Goal: Information Seeking & Learning: Obtain resource

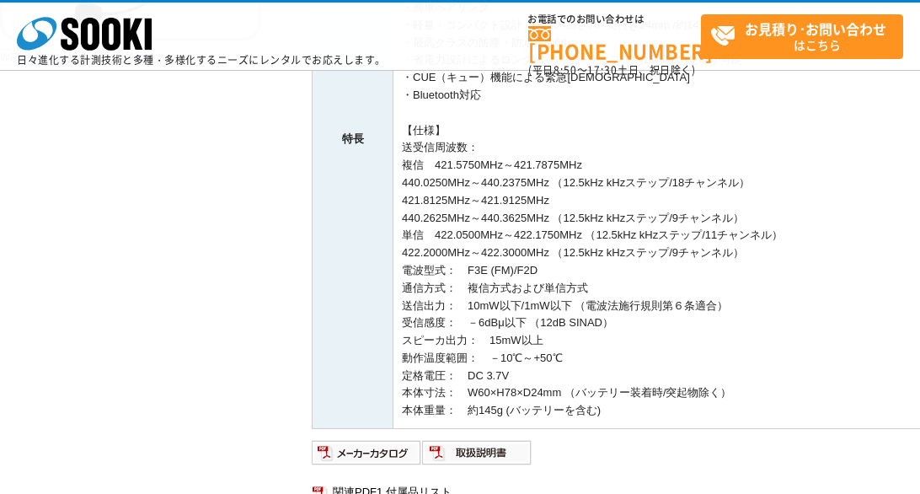
scroll to position [756, 0]
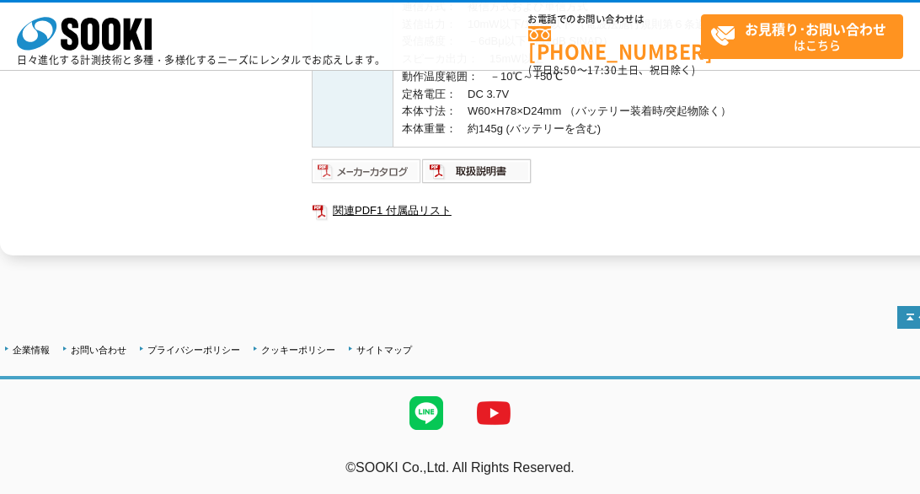
click at [394, 171] on img at bounding box center [367, 171] width 110 height 27
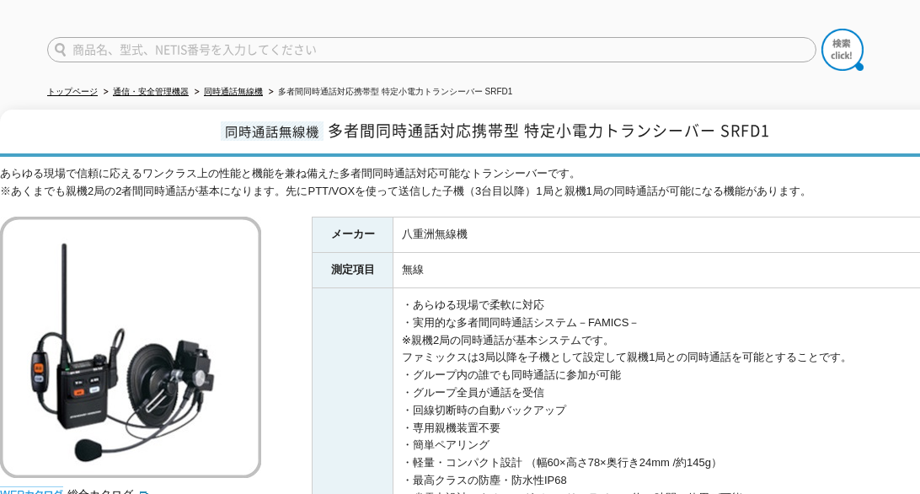
scroll to position [84, 0]
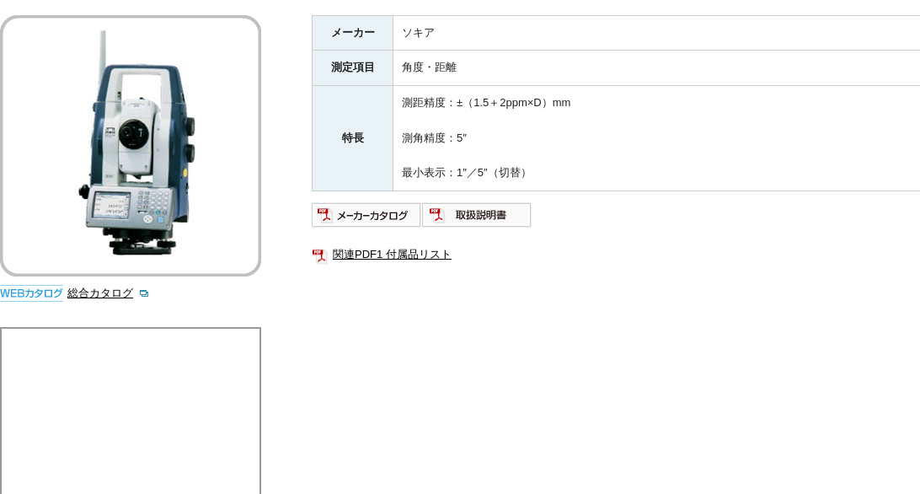
scroll to position [337, 0]
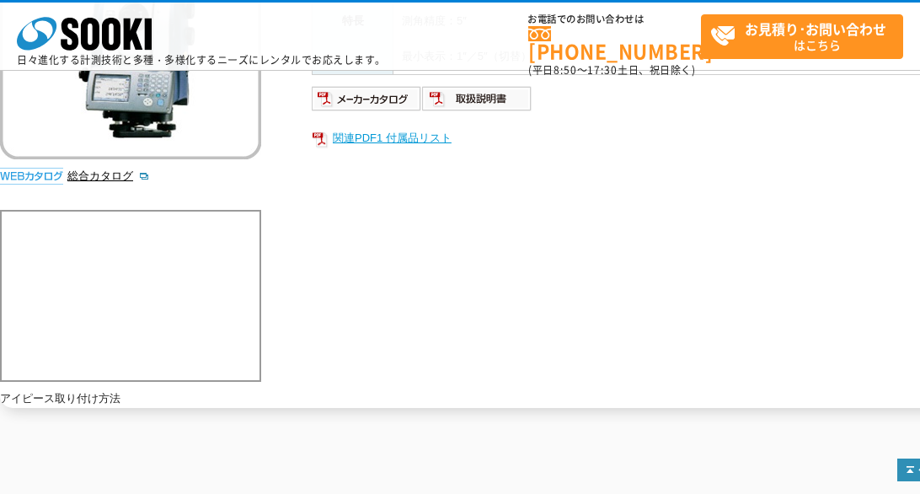
click at [357, 131] on link "関連PDF1 付属品リスト" at bounding box center [649, 138] width 674 height 22
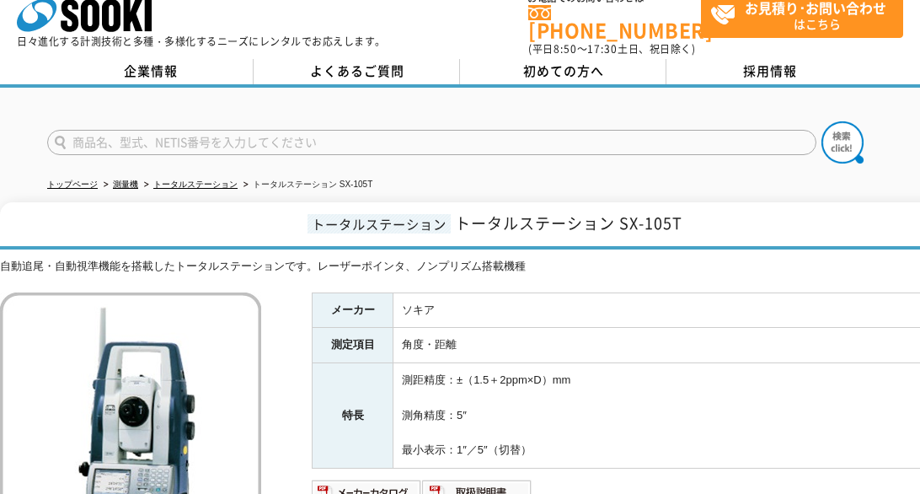
scroll to position [0, 0]
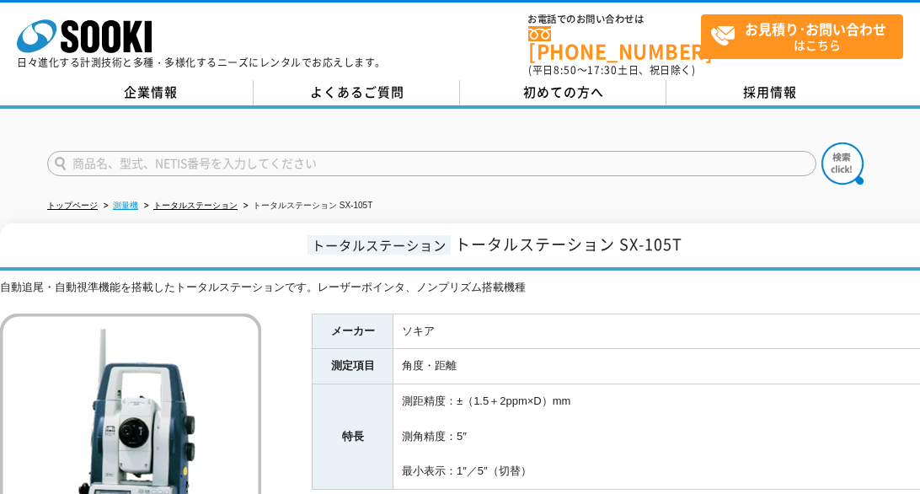
click at [132, 200] on link "測量機" at bounding box center [125, 204] width 25 height 9
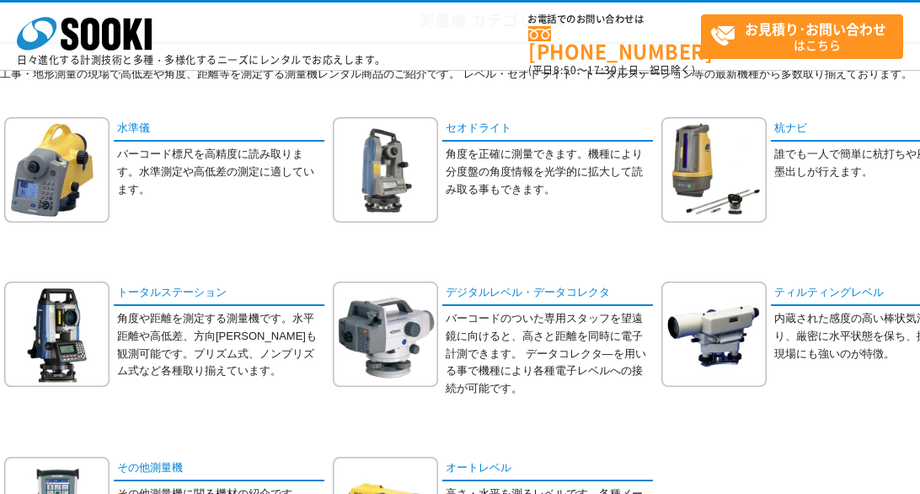
scroll to position [105, 0]
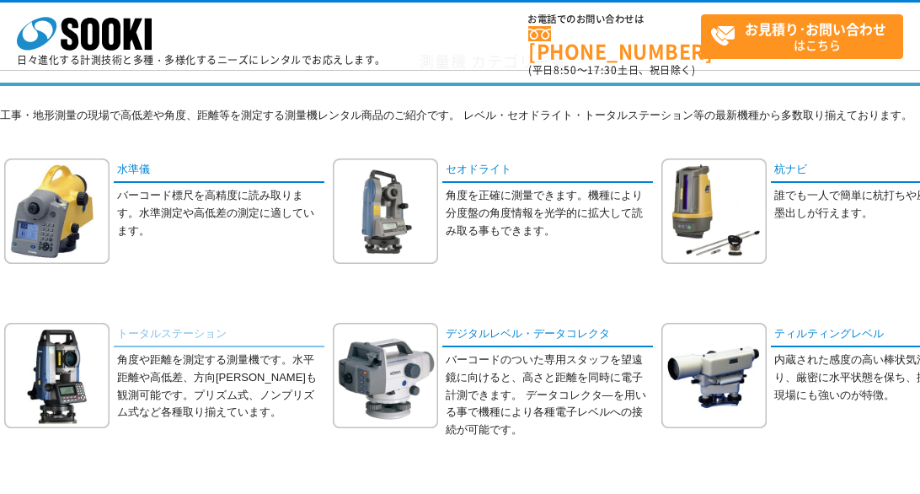
click at [169, 331] on link "トータルステーション" at bounding box center [219, 335] width 211 height 24
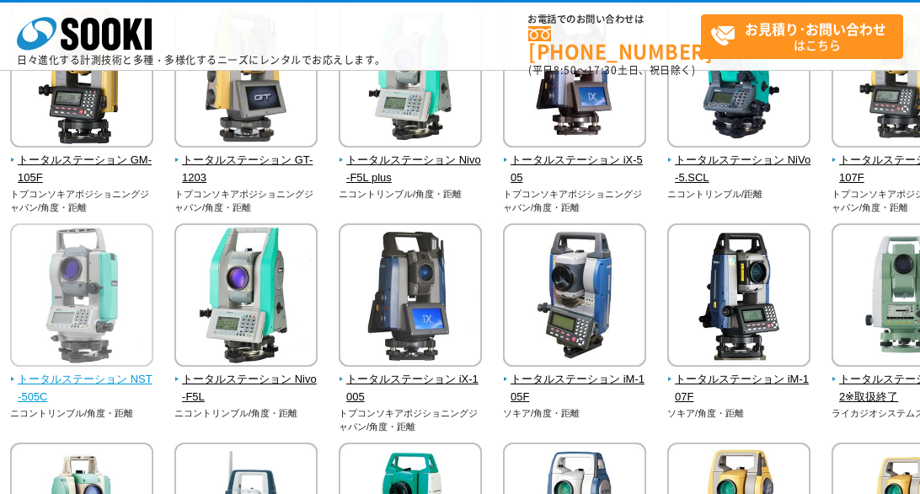
scroll to position [253, 0]
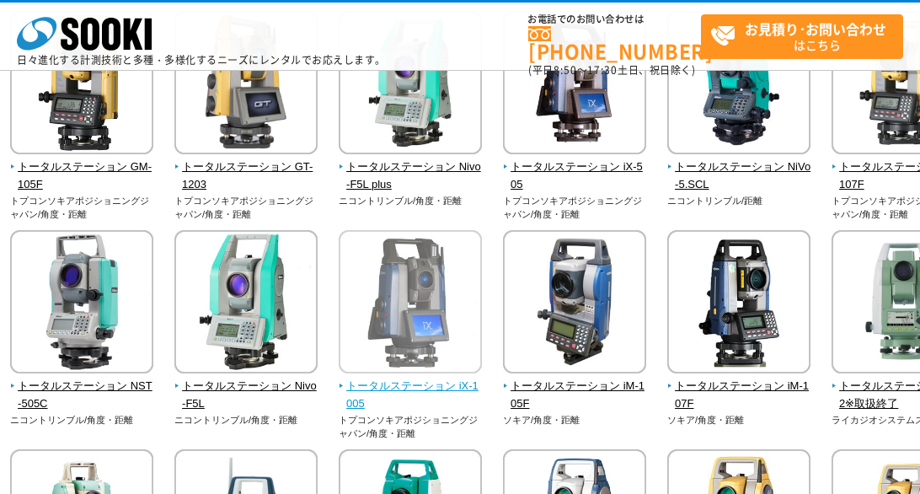
click at [438, 392] on span "トータルステーション iX-1005" at bounding box center [411, 394] width 144 height 35
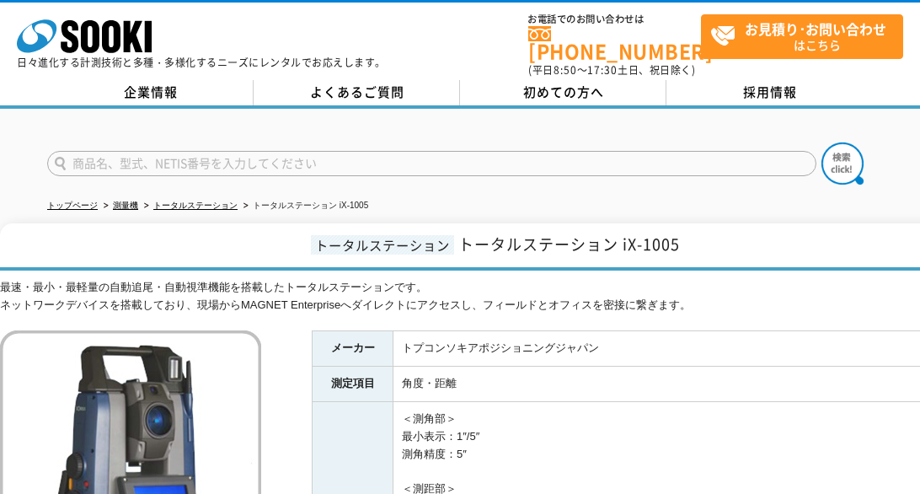
click at [184, 153] on input "text" at bounding box center [431, 163] width 769 height 25
type input "り"
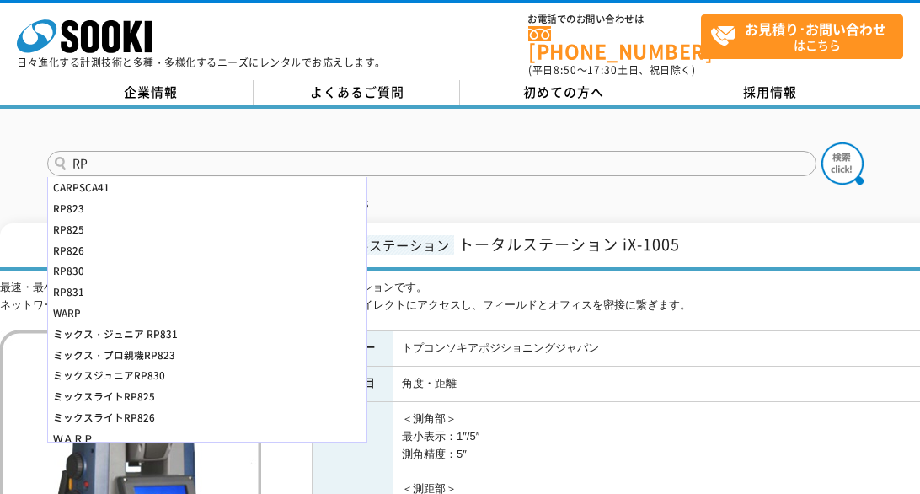
type input "R"
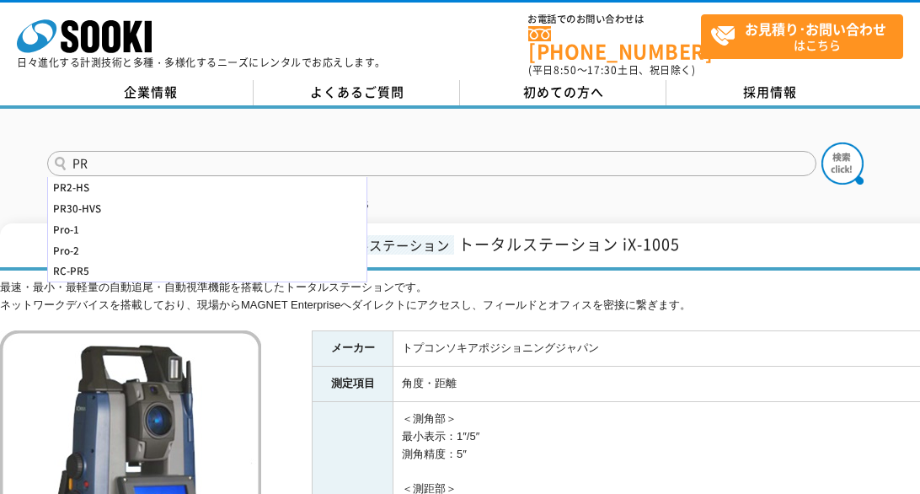
type input "P"
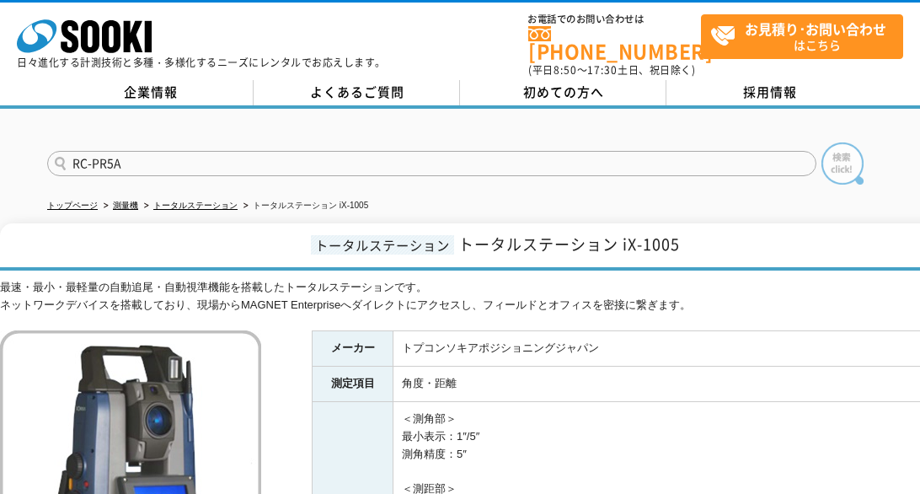
type input "RC-PR5A"
click at [844, 158] on img at bounding box center [842, 163] width 42 height 42
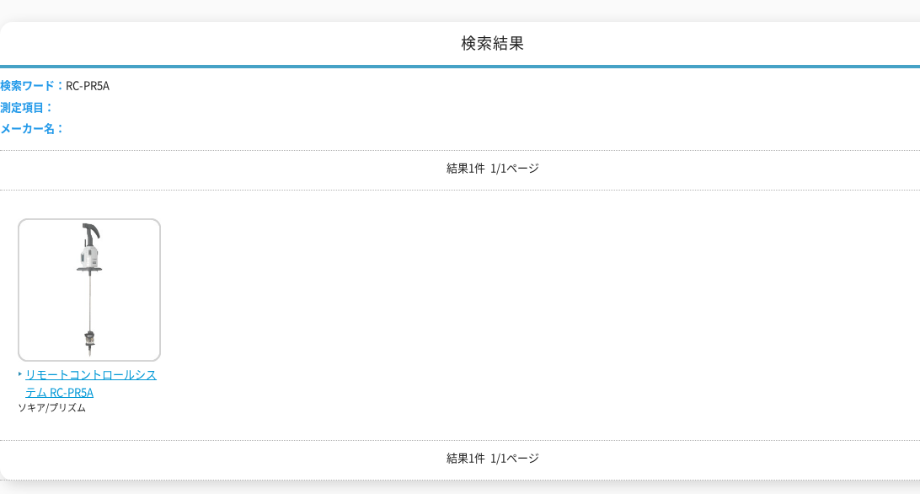
scroll to position [337, 0]
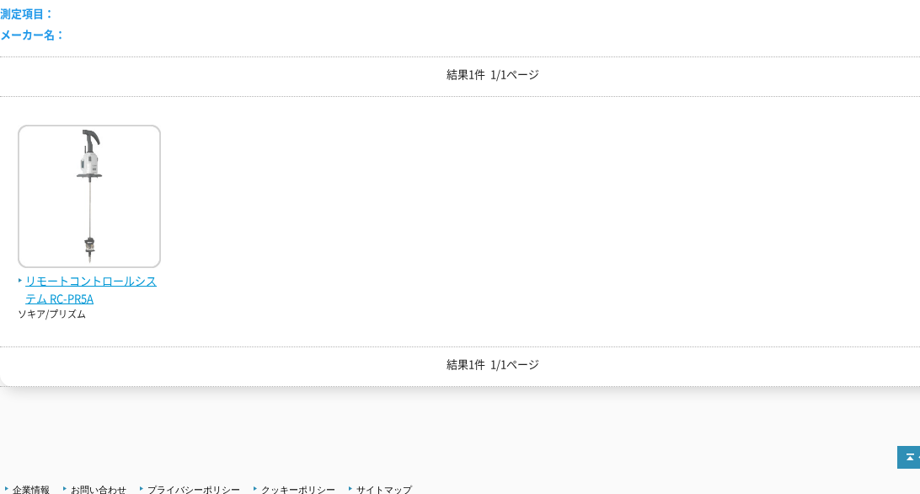
click at [114, 274] on span "リモートコントロールシステム RC-PR5A" at bounding box center [89, 289] width 143 height 35
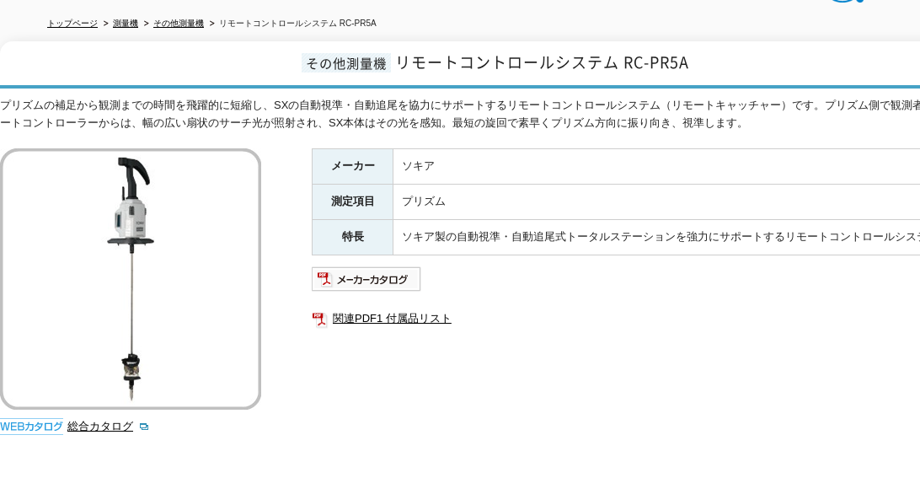
scroll to position [253, 0]
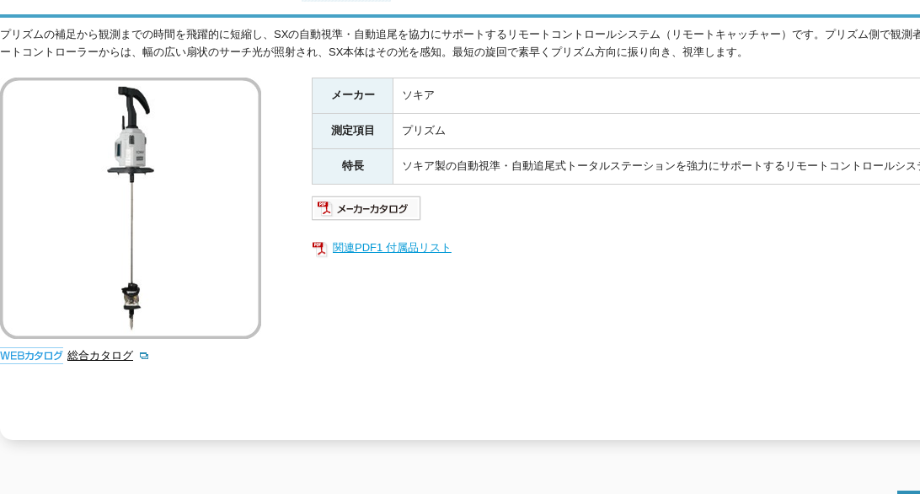
click at [402, 237] on link "関連PDF1 付属品リスト" at bounding box center [649, 248] width 674 height 22
